Goal: Navigation & Orientation: Find specific page/section

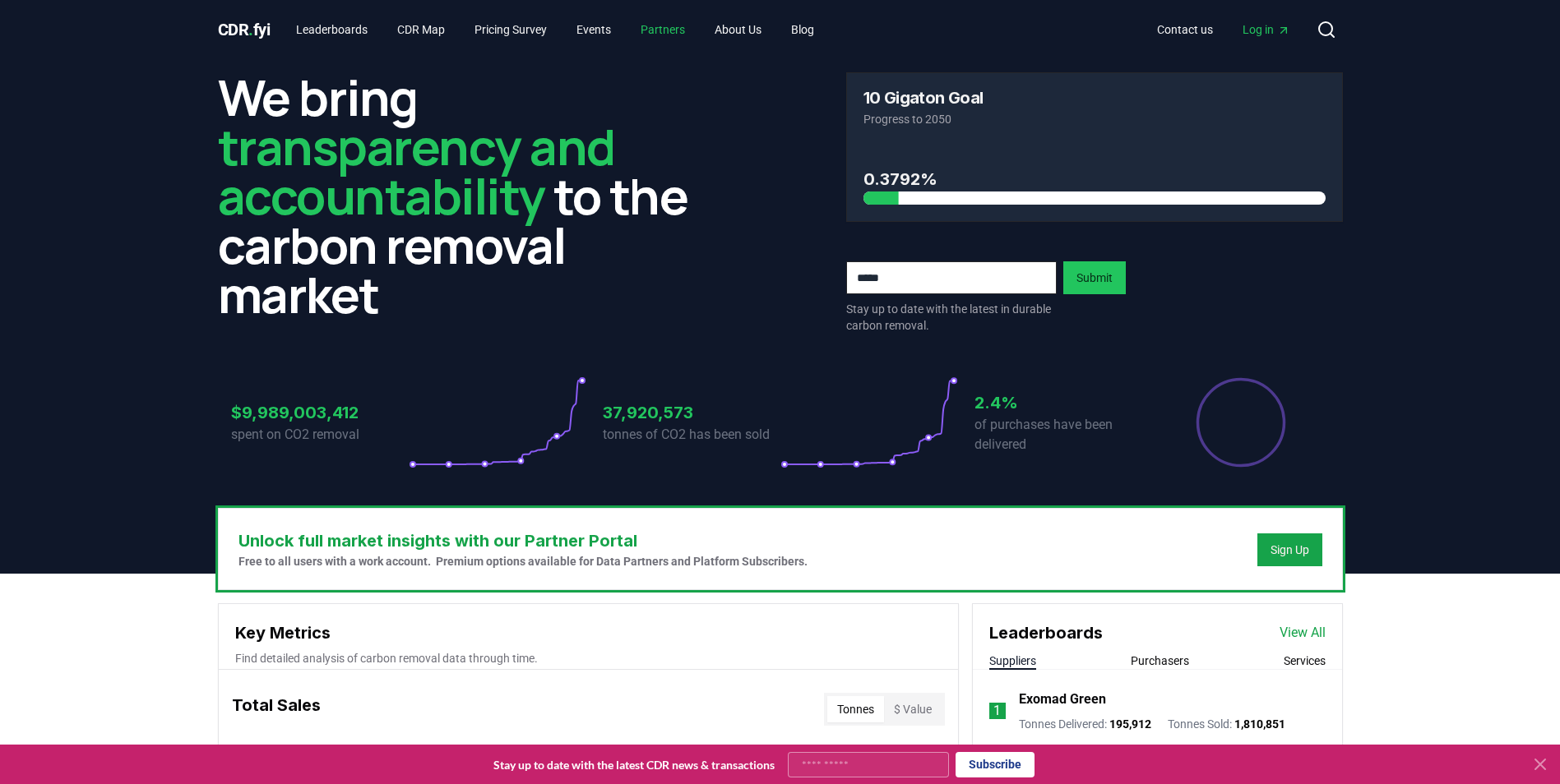
click at [664, 31] on link "Partners" at bounding box center [662, 29] width 71 height 30
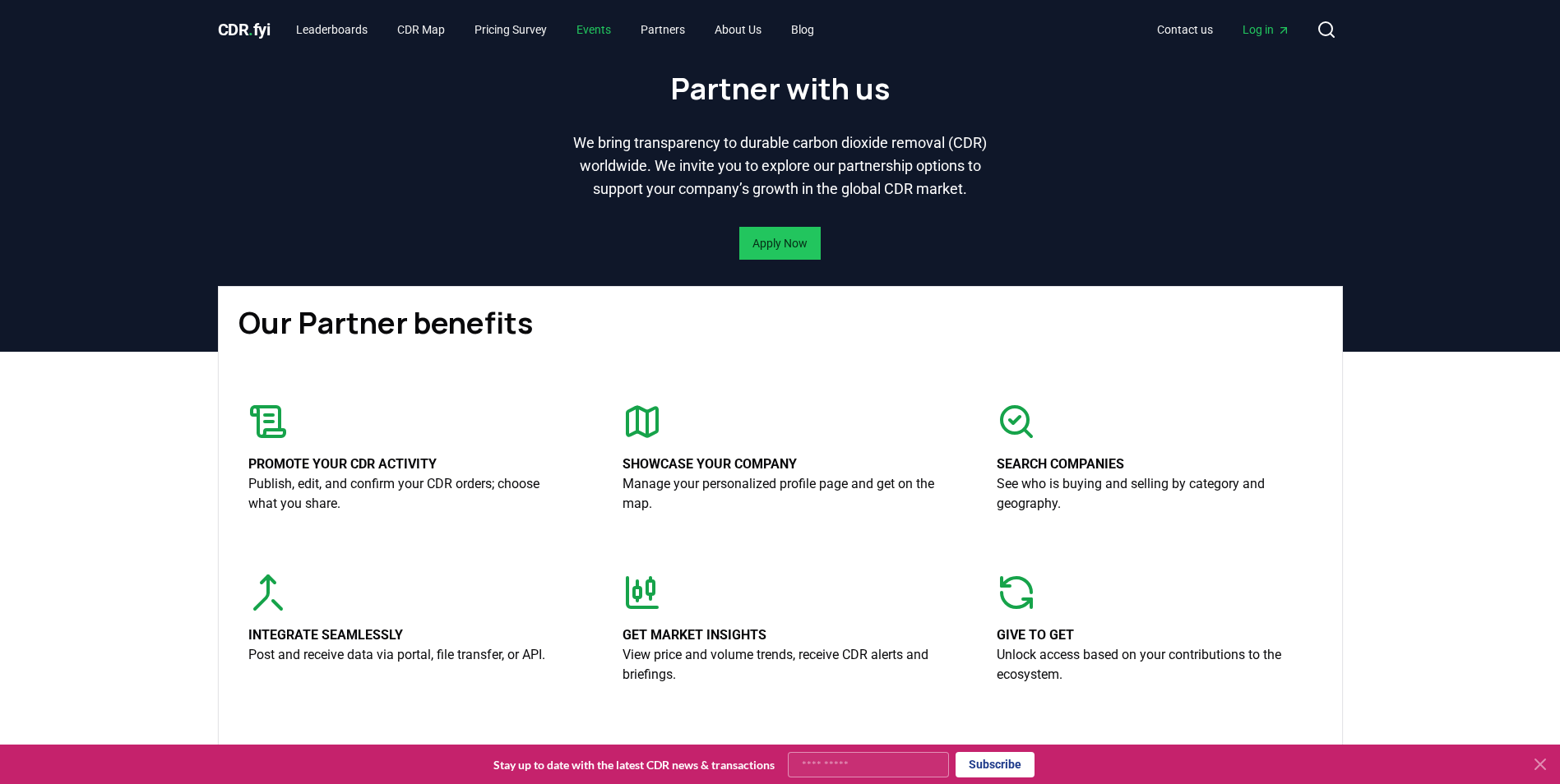
click at [614, 35] on link "Events" at bounding box center [594, 29] width 61 height 30
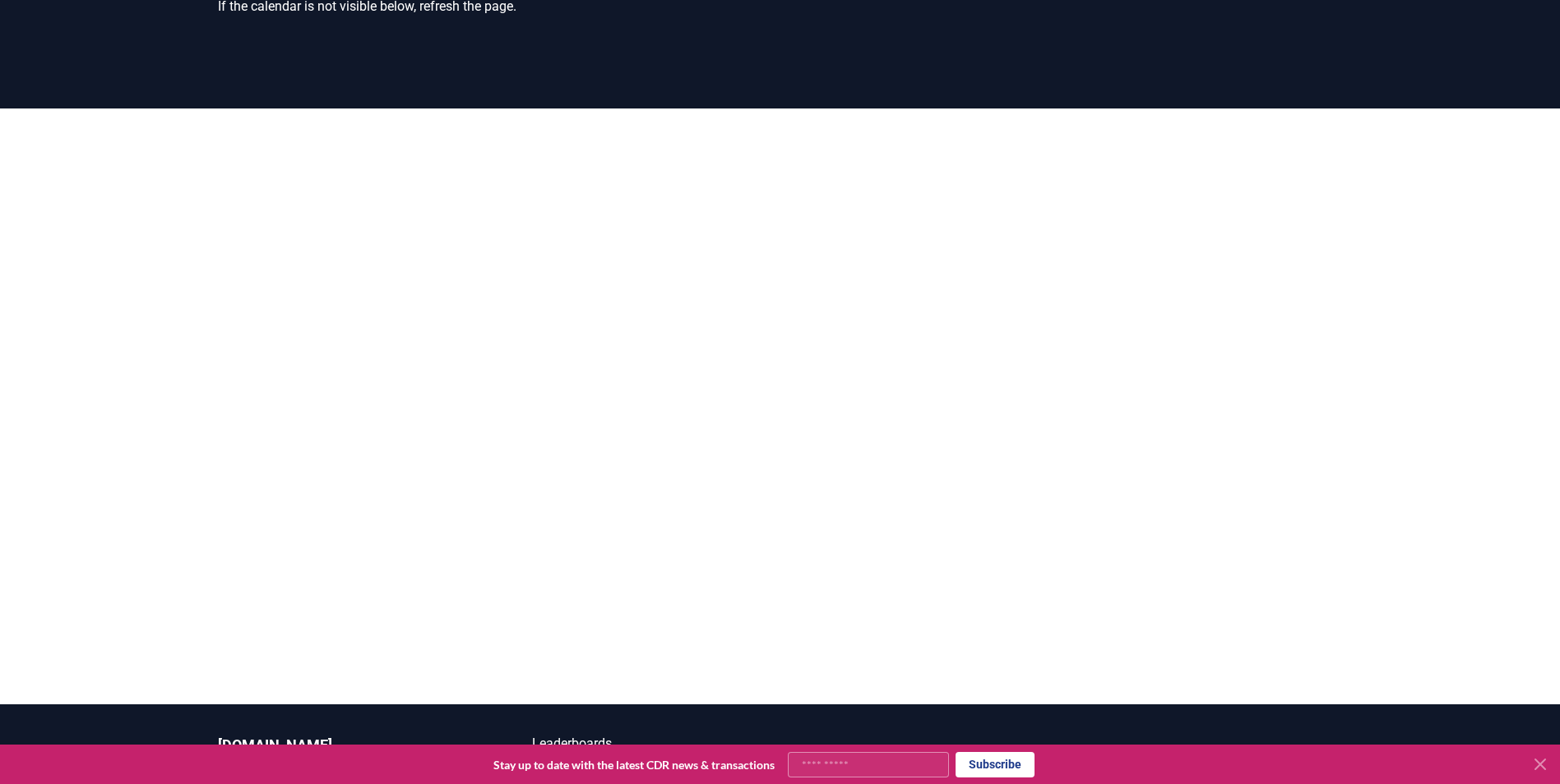
scroll to position [242, 0]
